Goal: Communication & Community: Participate in discussion

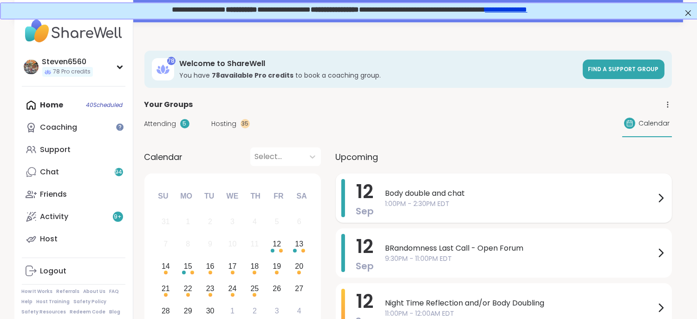
click at [656, 195] on icon at bounding box center [660, 197] width 11 height 11
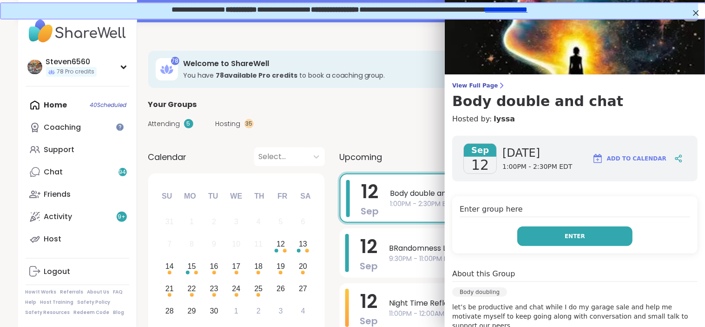
click at [593, 234] on button "Enter" at bounding box center [574, 236] width 115 height 20
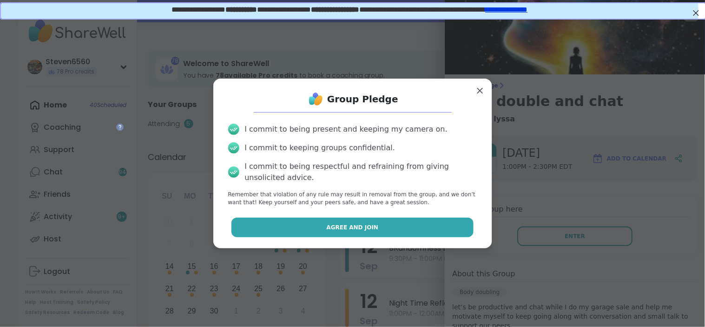
click at [439, 228] on button "Agree and Join" at bounding box center [352, 227] width 242 height 20
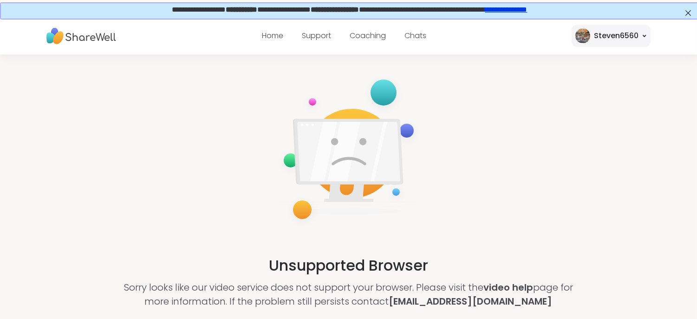
click at [439, 228] on div "Unsupported Browser Sorry looks like our video service does not support your br…" at bounding box center [348, 190] width 697 height 272
